Goal: Task Accomplishment & Management: Manage account settings

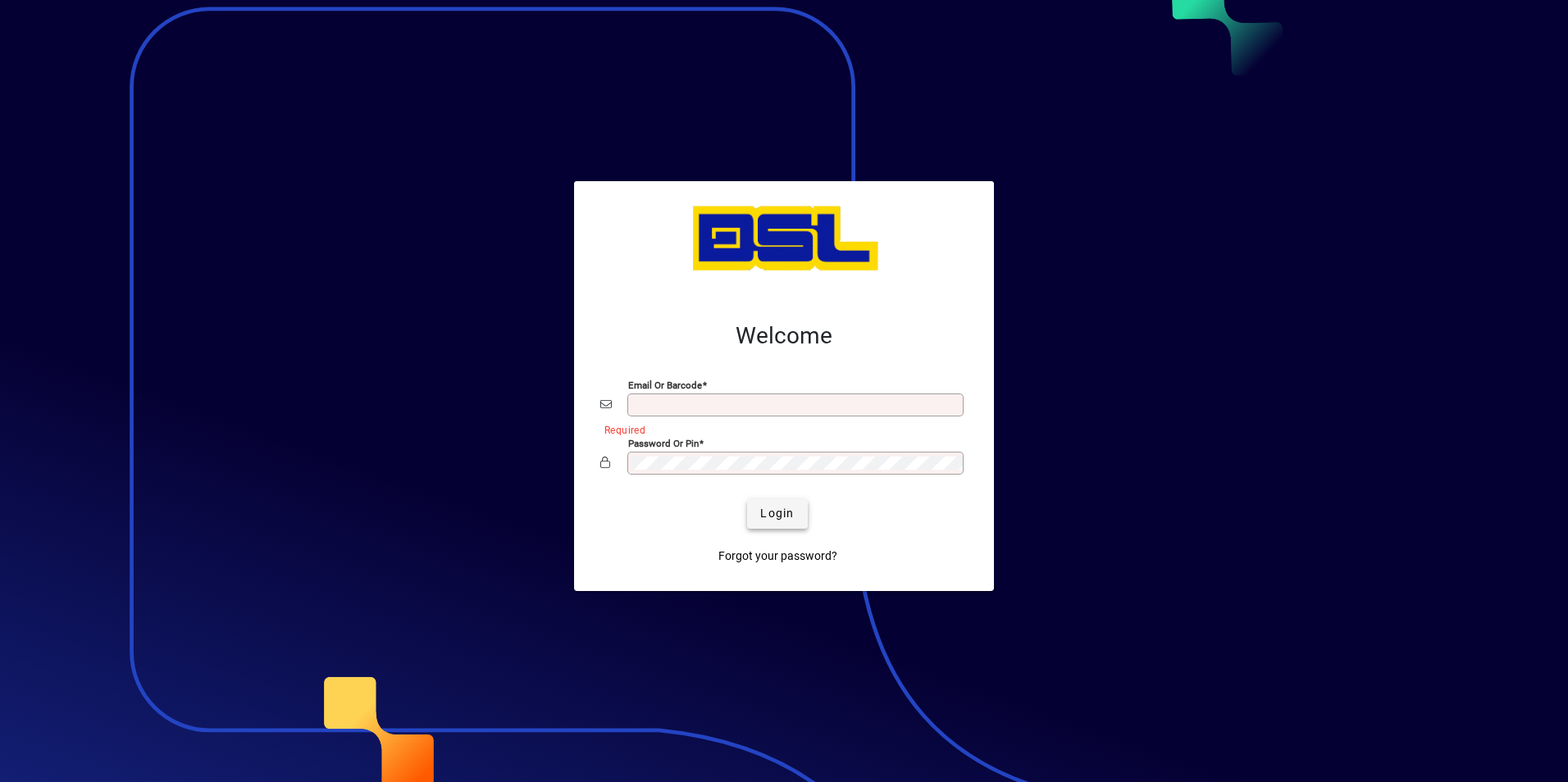
type input "**********"
click at [802, 514] on span "submit" at bounding box center [777, 514] width 60 height 39
